Goal: Information Seeking & Learning: Learn about a topic

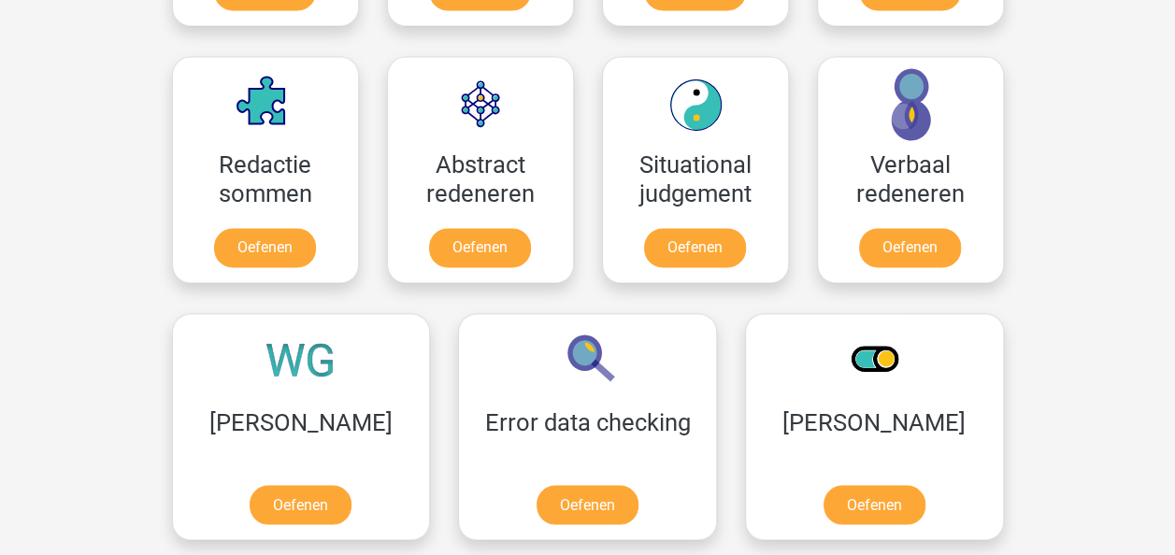
scroll to position [1341, 0]
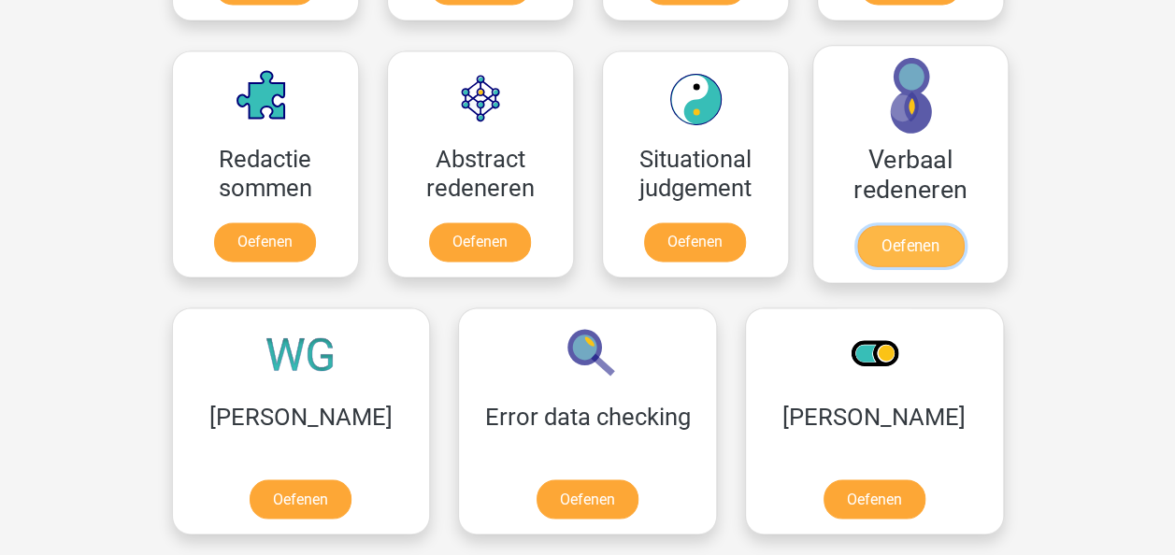
click at [952, 238] on link "Oefenen" at bounding box center [909, 245] width 107 height 41
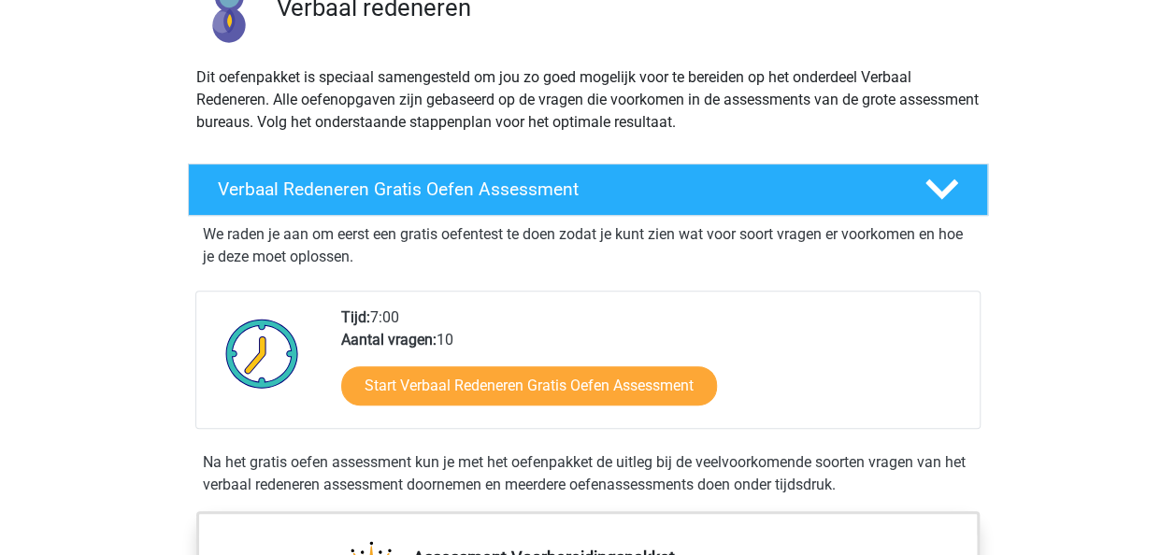
scroll to position [167, 0]
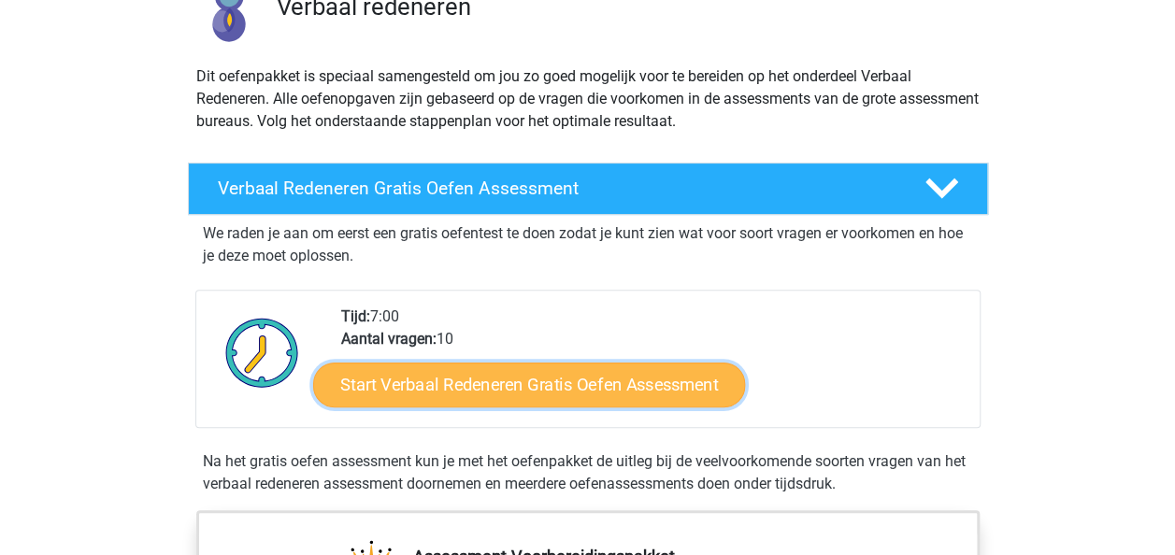
click at [506, 383] on link "Start Verbaal Redeneren Gratis Oefen Assessment" at bounding box center [529, 385] width 432 height 45
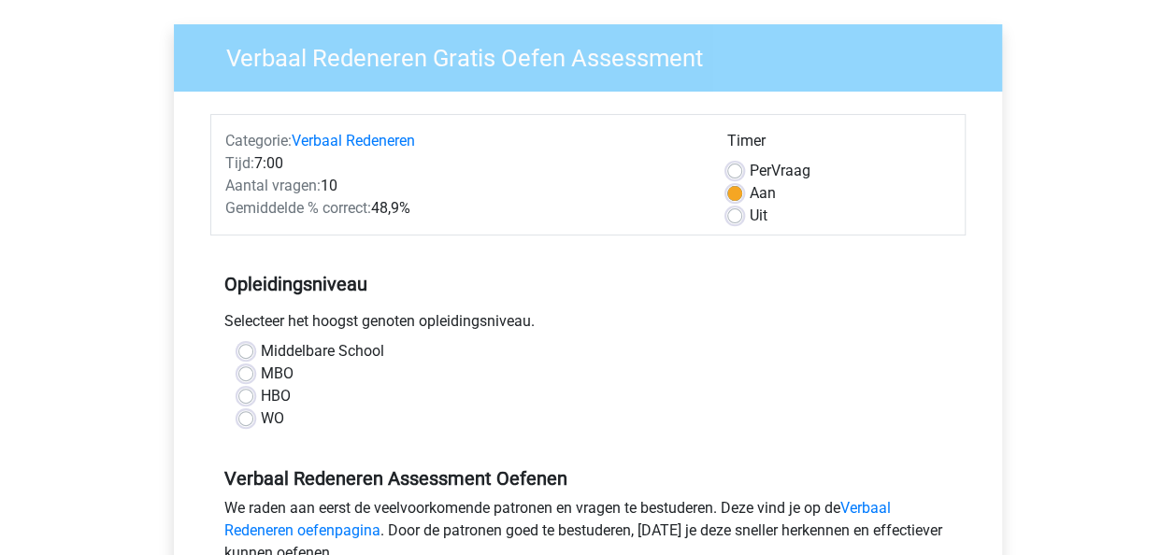
scroll to position [129, 0]
click at [261, 368] on label "MBO" at bounding box center [277, 374] width 33 height 22
click at [245, 368] on input "MBO" at bounding box center [245, 372] width 15 height 19
radio input "true"
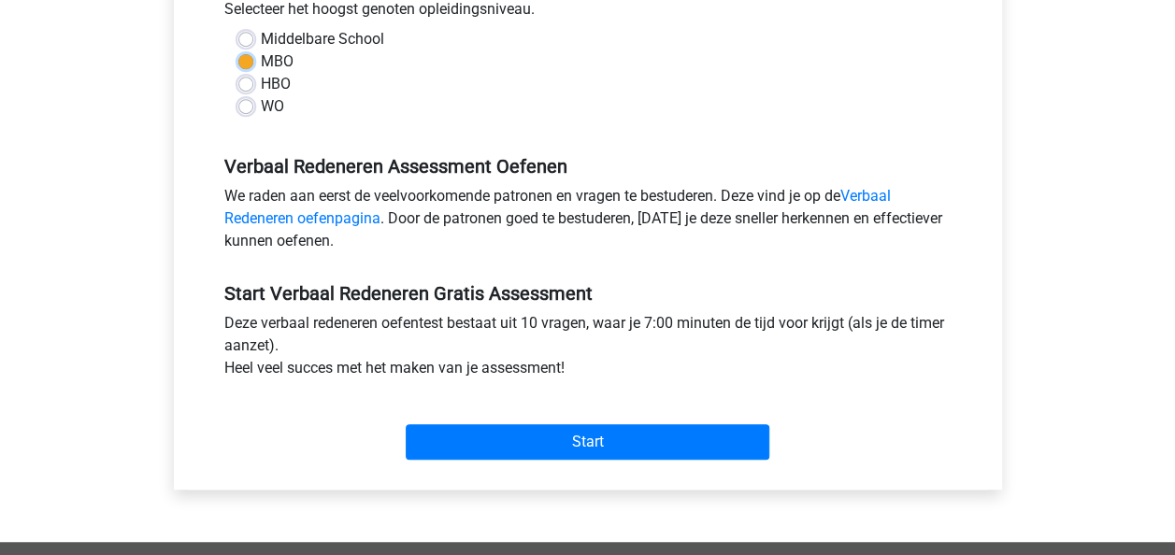
scroll to position [441, 0]
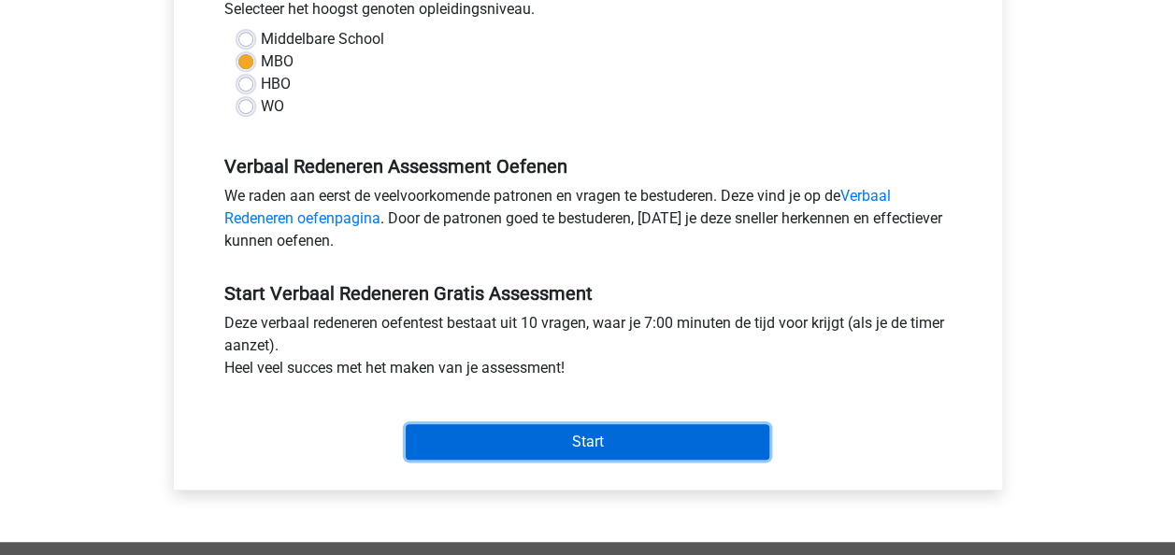
click at [641, 436] on input "Start" at bounding box center [588, 443] width 364 height 36
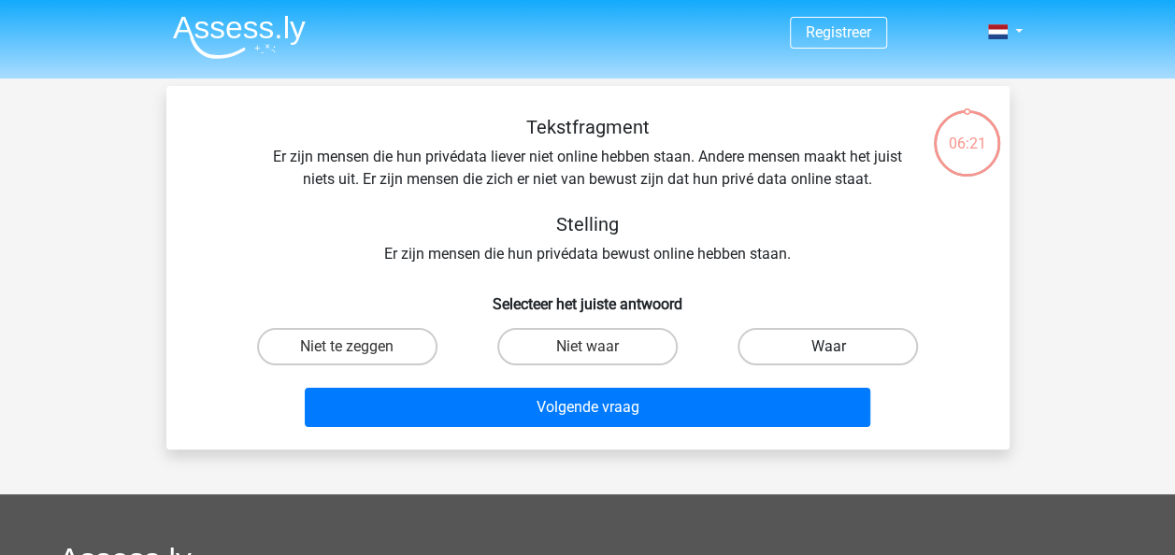
click at [825, 350] on label "Waar" at bounding box center [828, 346] width 180 height 37
click at [828, 350] on input "Waar" at bounding box center [834, 353] width 12 height 12
radio input "true"
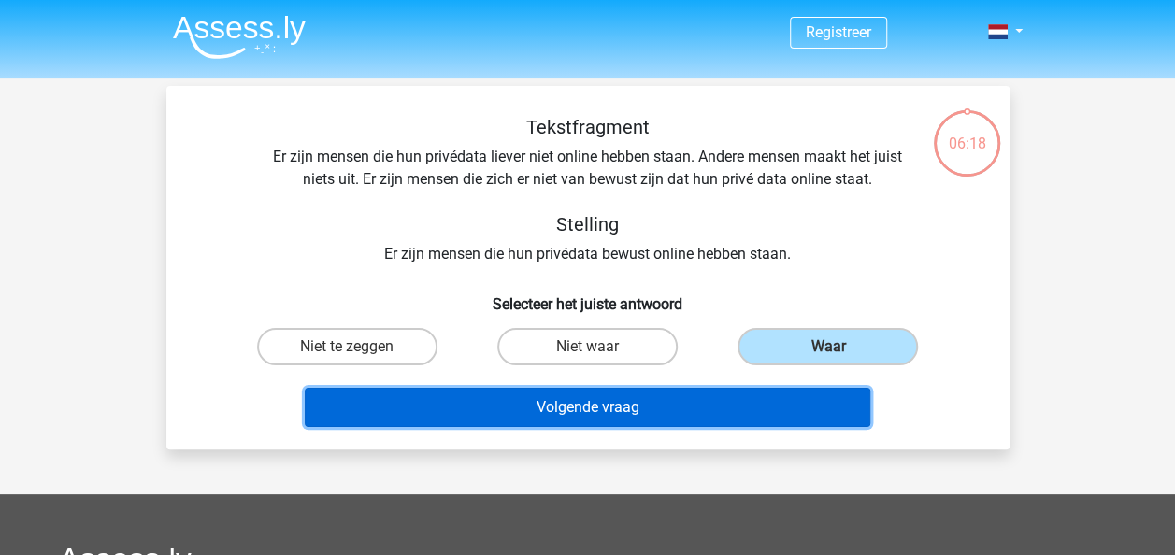
click at [686, 407] on button "Volgende vraag" at bounding box center [588, 407] width 566 height 39
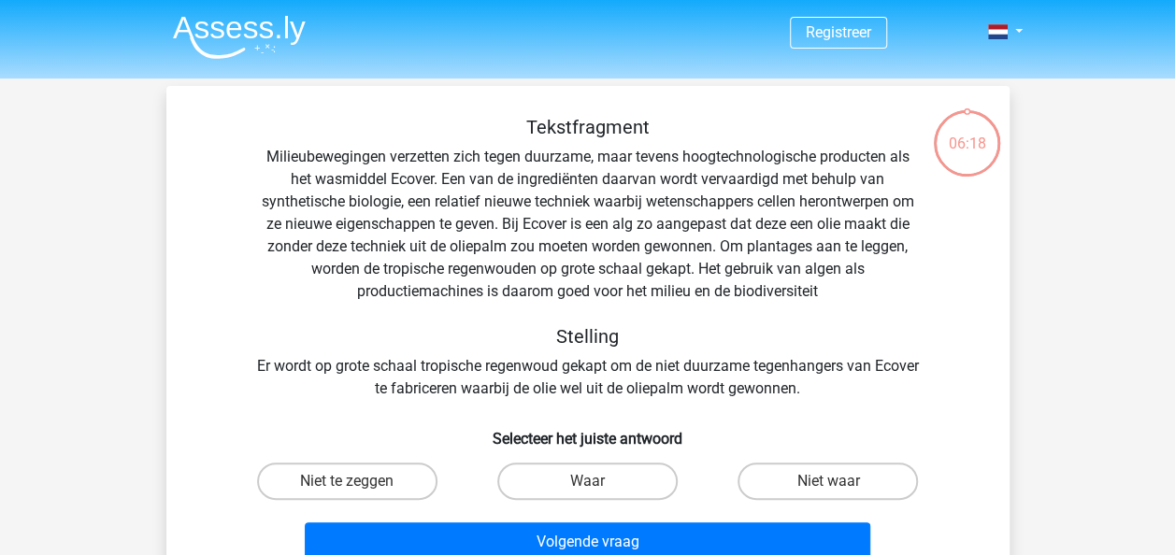
scroll to position [86, 0]
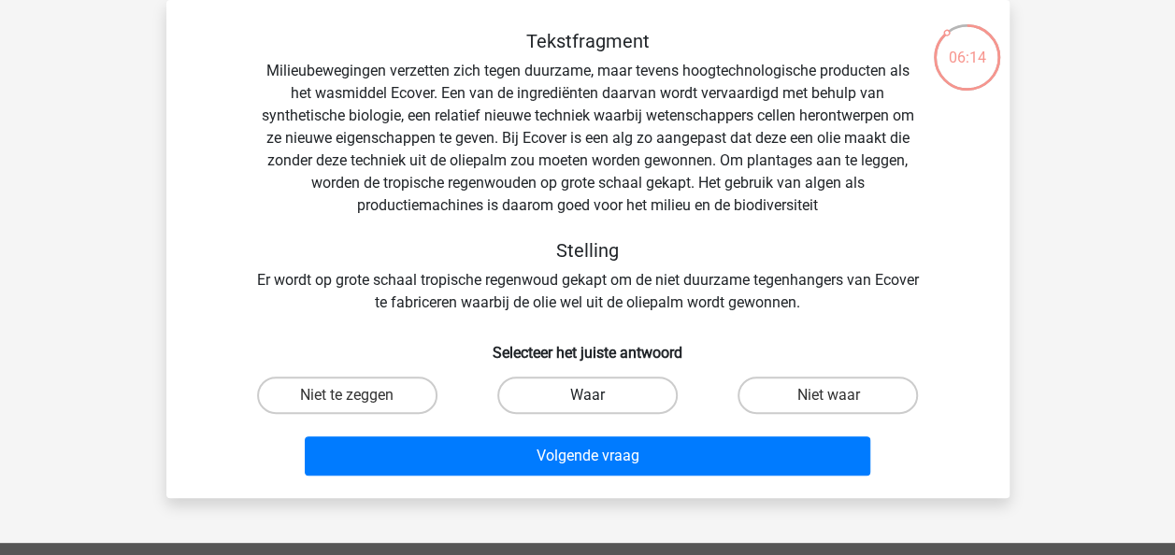
click at [550, 383] on label "Waar" at bounding box center [587, 395] width 180 height 37
click at [587, 396] on input "Waar" at bounding box center [593, 402] width 12 height 12
radio input "true"
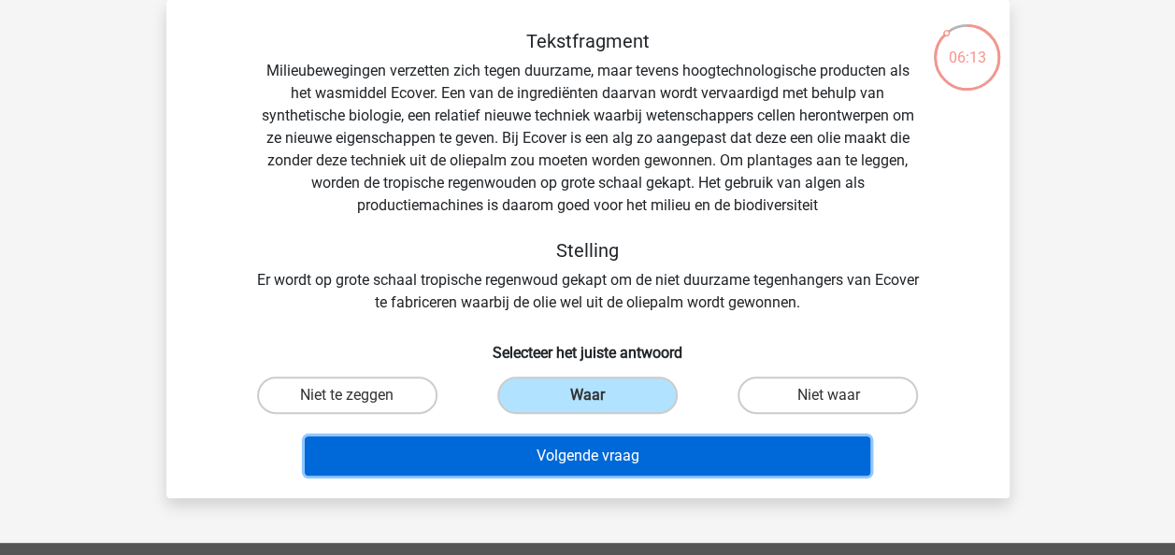
click at [546, 464] on button "Volgende vraag" at bounding box center [588, 456] width 566 height 39
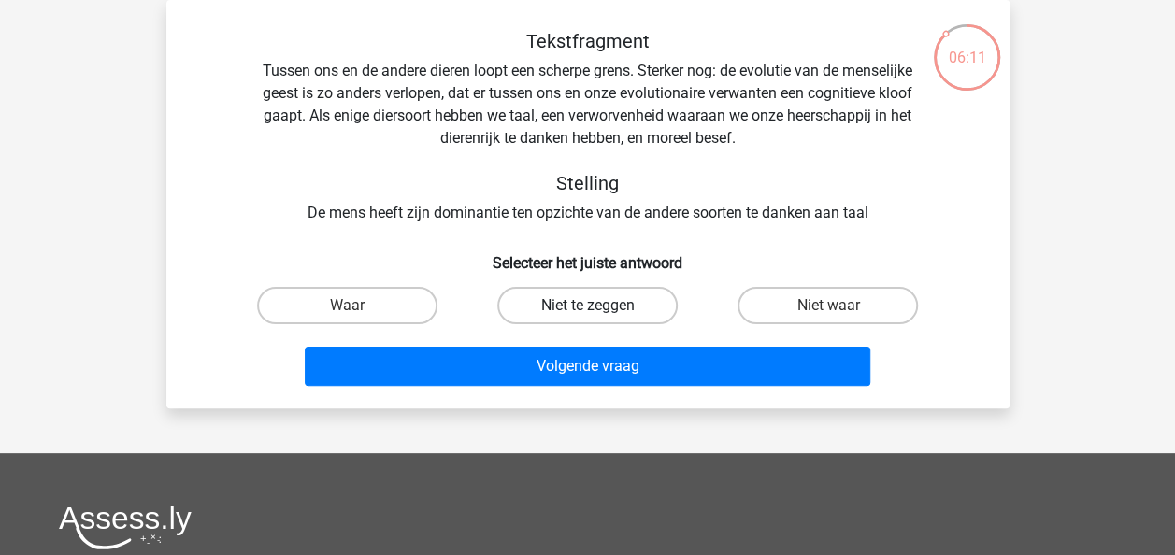
click at [617, 309] on label "Niet te zeggen" at bounding box center [587, 305] width 180 height 37
click at [599, 309] on input "Niet te zeggen" at bounding box center [593, 312] width 12 height 12
radio input "true"
click at [647, 386] on div "Volgende vraag" at bounding box center [588, 370] width 722 height 47
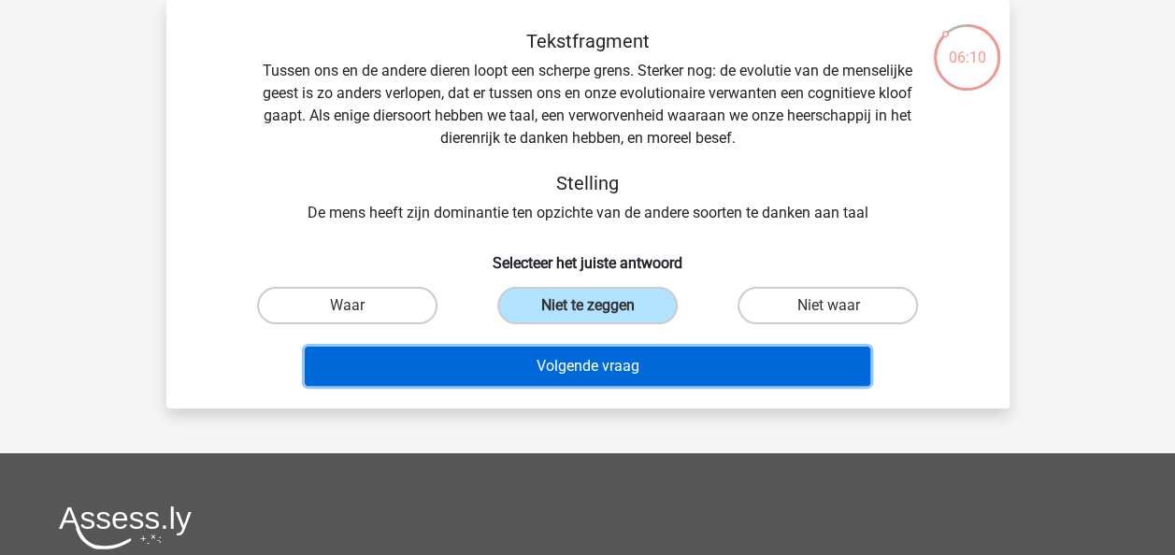
click at [646, 372] on button "Volgende vraag" at bounding box center [588, 366] width 566 height 39
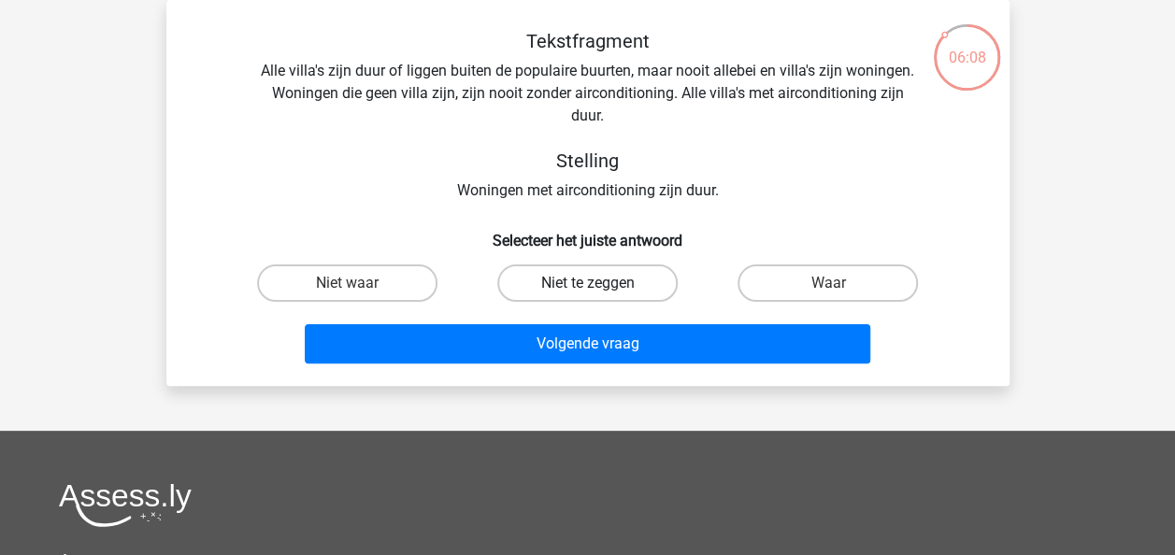
click at [637, 277] on label "Niet te zeggen" at bounding box center [587, 283] width 180 height 37
click at [599, 283] on input "Niet te zeggen" at bounding box center [593, 289] width 12 height 12
radio input "true"
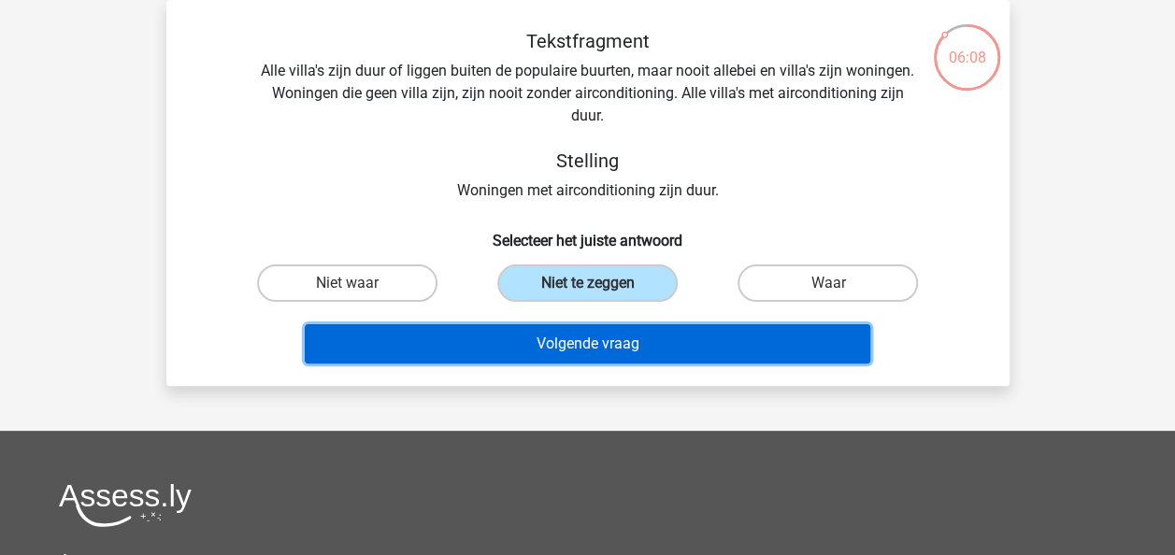
click at [638, 337] on button "Volgende vraag" at bounding box center [588, 343] width 566 height 39
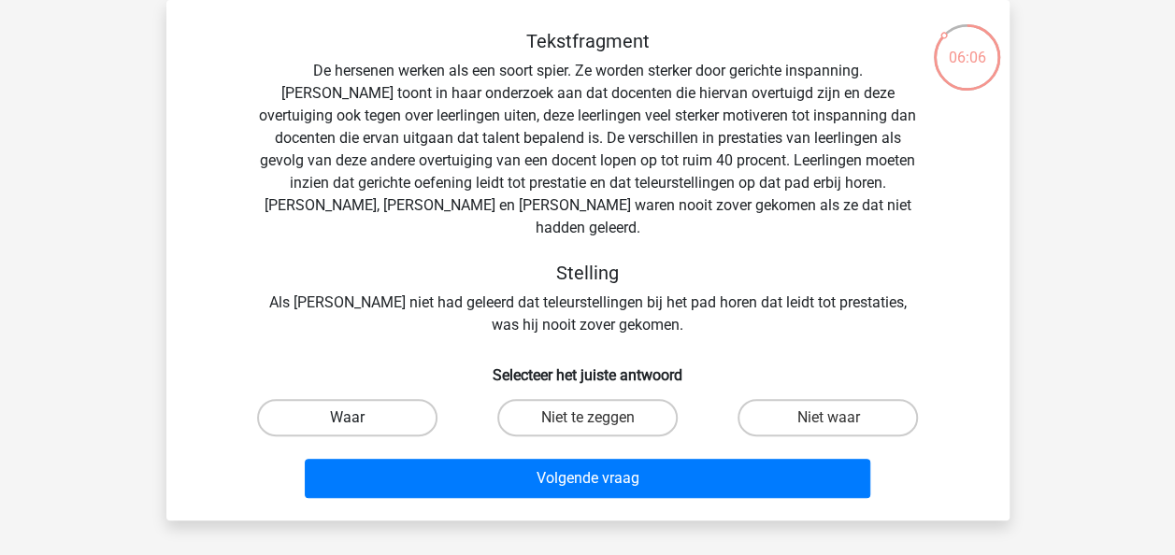
click at [380, 399] on label "Waar" at bounding box center [347, 417] width 180 height 37
click at [359, 418] on input "Waar" at bounding box center [353, 424] width 12 height 12
radio input "true"
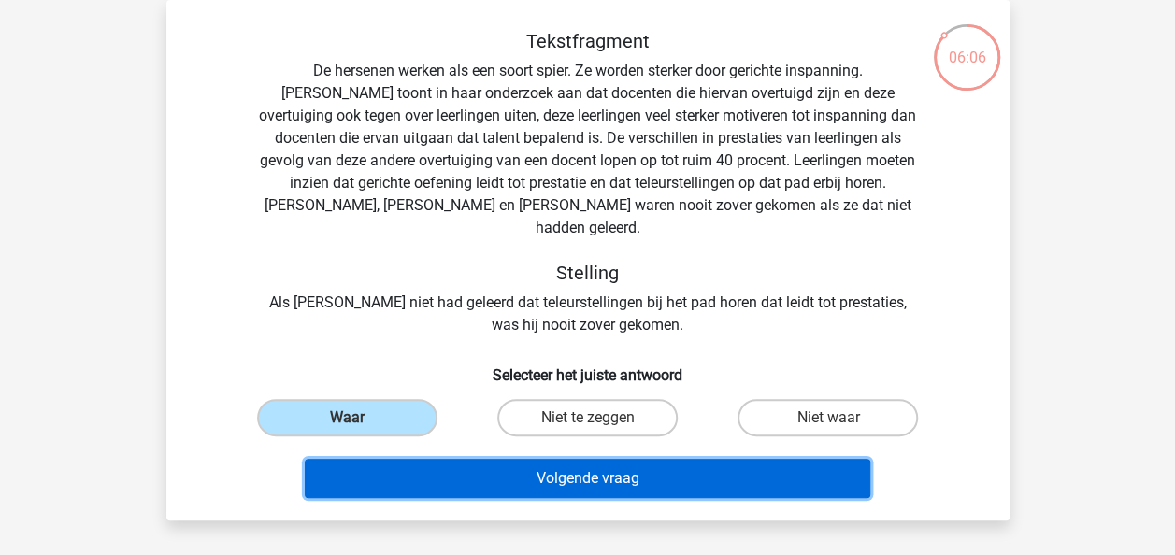
click at [559, 459] on button "Volgende vraag" at bounding box center [588, 478] width 566 height 39
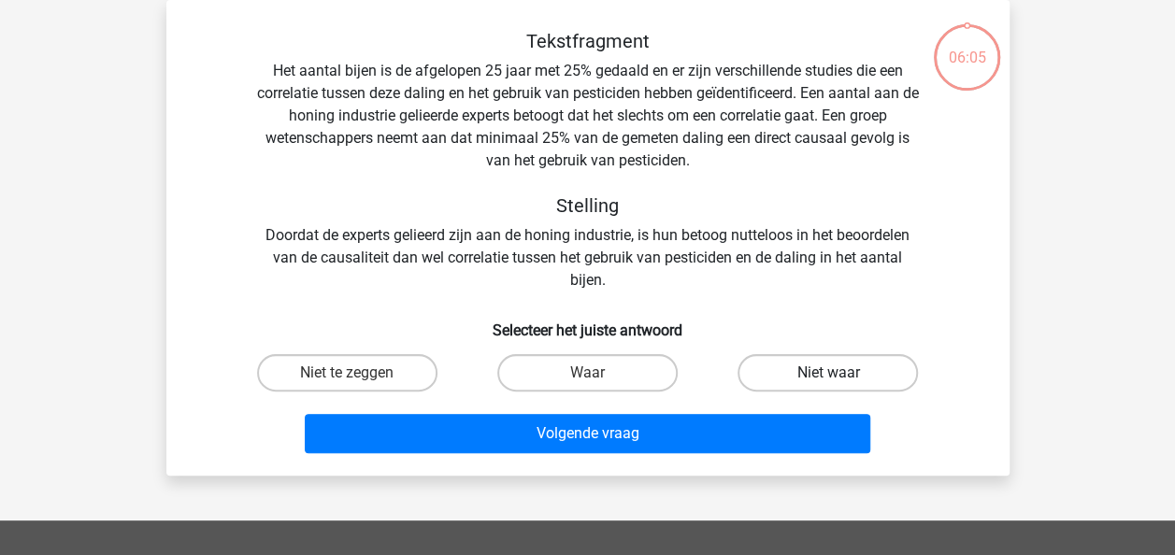
click at [769, 367] on label "Niet waar" at bounding box center [828, 372] width 180 height 37
click at [828, 373] on input "Niet waar" at bounding box center [834, 379] width 12 height 12
radio input "true"
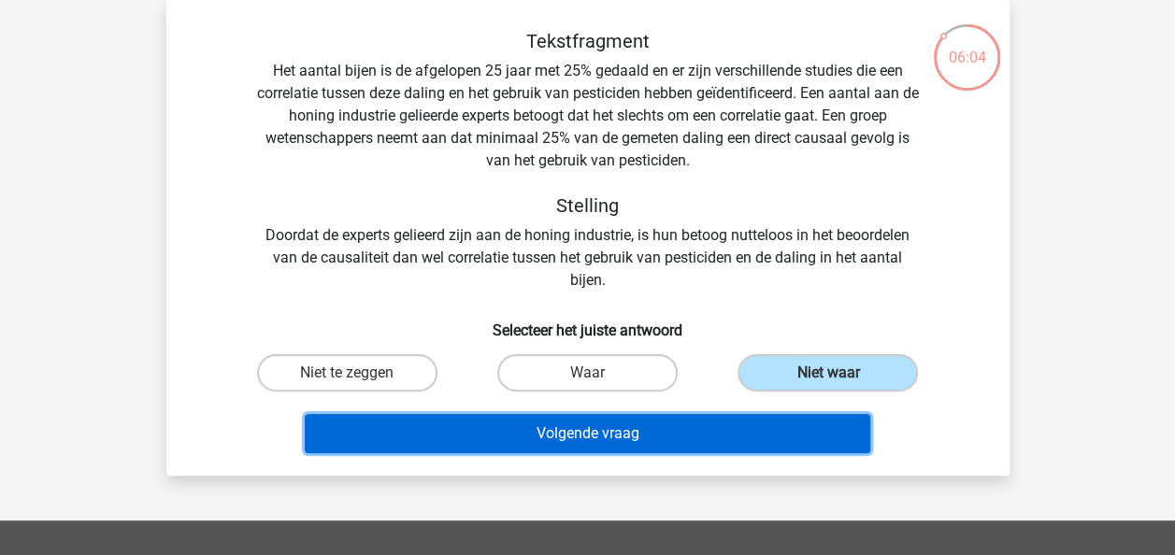
click at [669, 443] on button "Volgende vraag" at bounding box center [588, 433] width 566 height 39
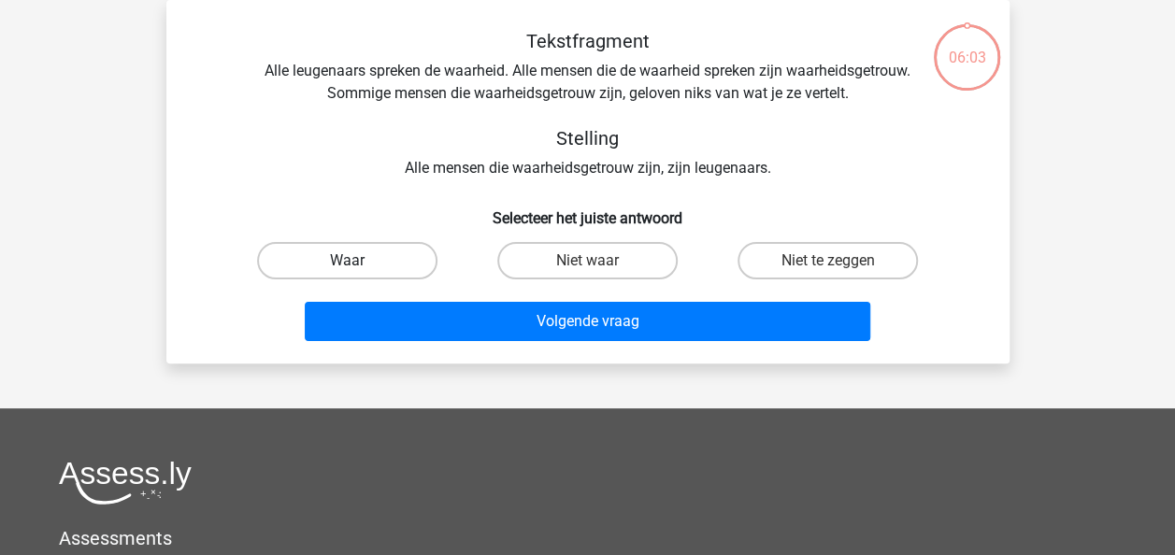
click at [371, 243] on label "Waar" at bounding box center [347, 260] width 180 height 37
click at [359, 261] on input "Waar" at bounding box center [353, 267] width 12 height 12
radio input "true"
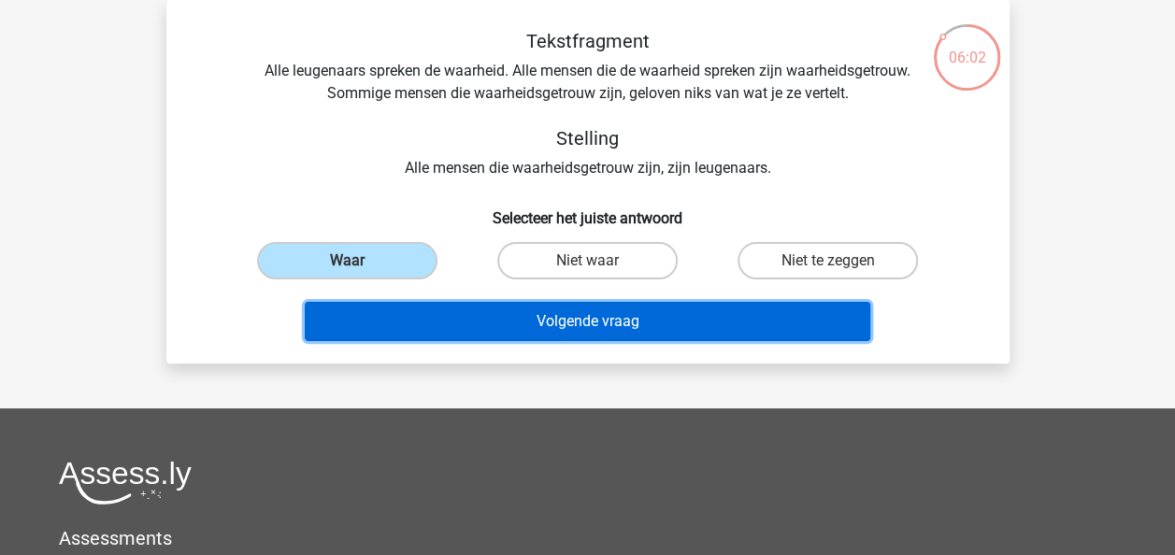
click at [473, 317] on button "Volgende vraag" at bounding box center [588, 321] width 566 height 39
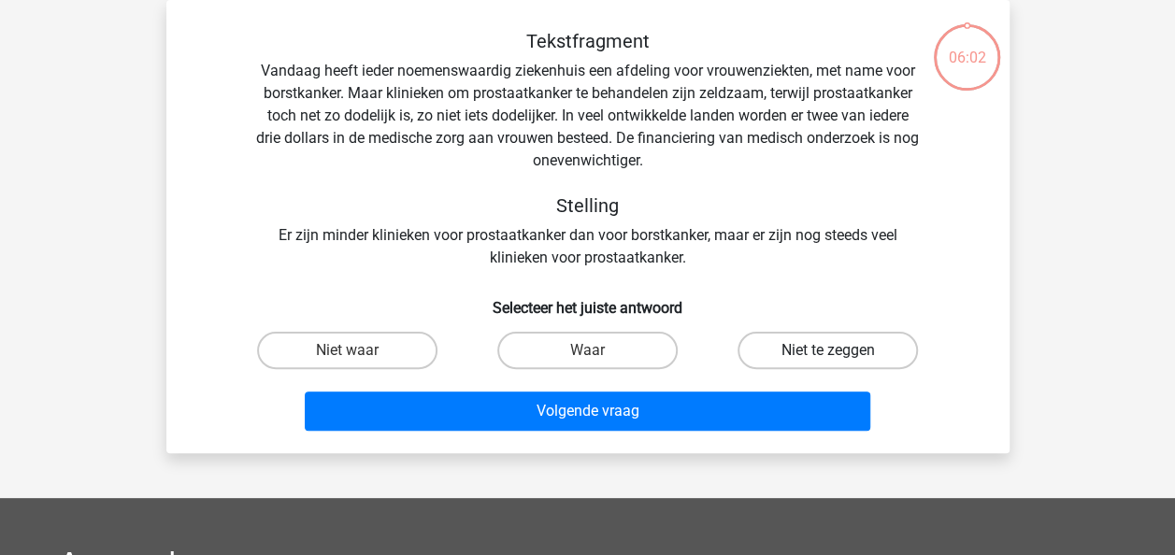
click at [800, 353] on label "Niet te zeggen" at bounding box center [828, 350] width 180 height 37
click at [828, 353] on input "Niet te zeggen" at bounding box center [834, 357] width 12 height 12
radio input "true"
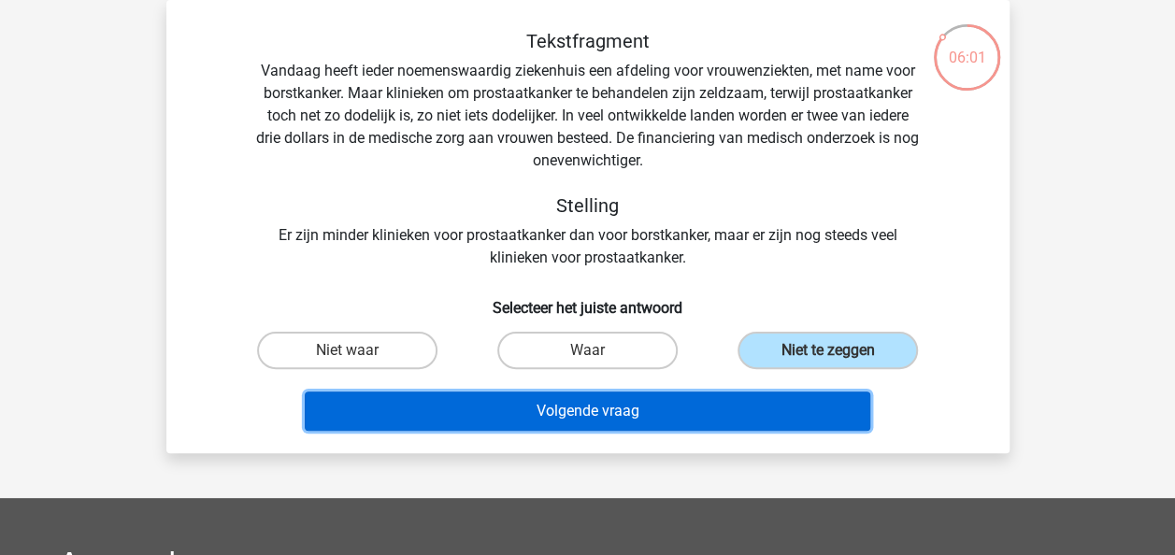
click at [704, 406] on button "Volgende vraag" at bounding box center [588, 411] width 566 height 39
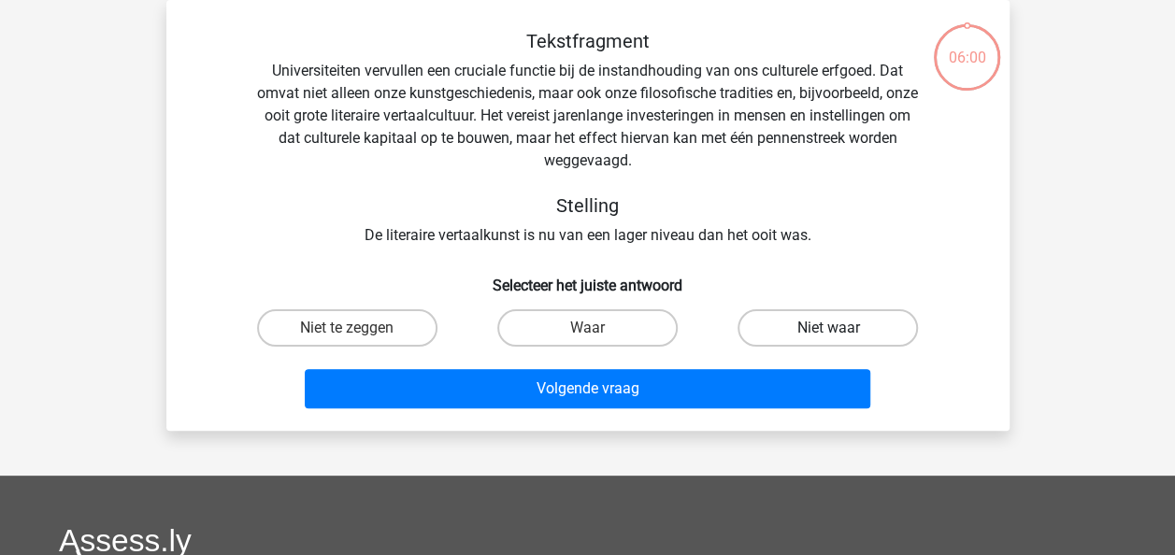
click at [786, 337] on label "Niet waar" at bounding box center [828, 327] width 180 height 37
click at [828, 337] on input "Niet waar" at bounding box center [834, 334] width 12 height 12
radio input "true"
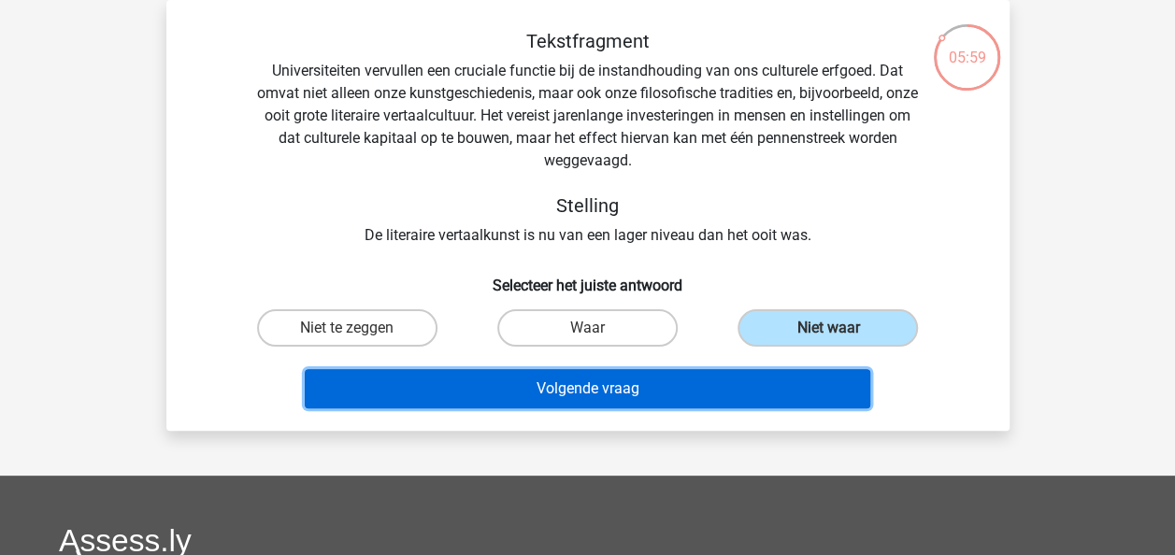
click at [757, 383] on button "Volgende vraag" at bounding box center [588, 388] width 566 height 39
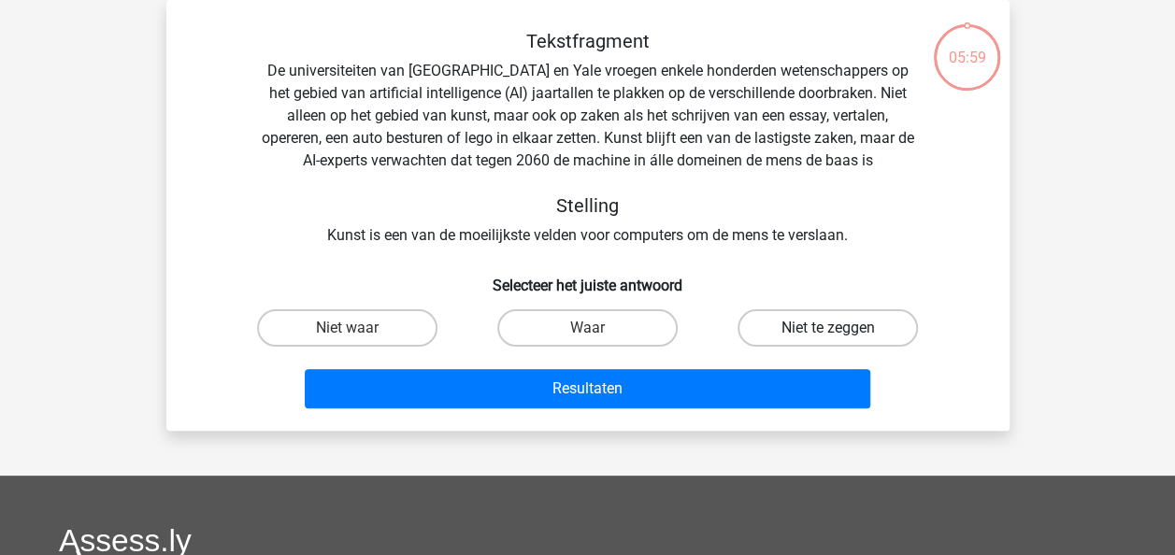
click at [794, 333] on label "Niet te zeggen" at bounding box center [828, 327] width 180 height 37
click at [828, 333] on input "Niet te zeggen" at bounding box center [834, 334] width 12 height 12
radio input "true"
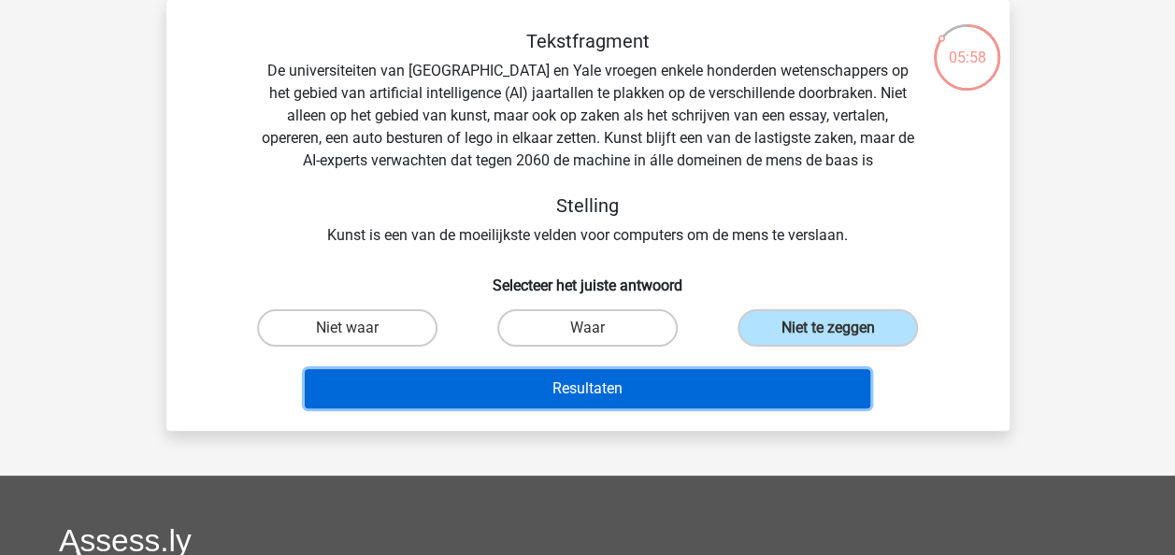
click at [716, 391] on button "Resultaten" at bounding box center [588, 388] width 566 height 39
